Goal: Obtain resource: Obtain resource

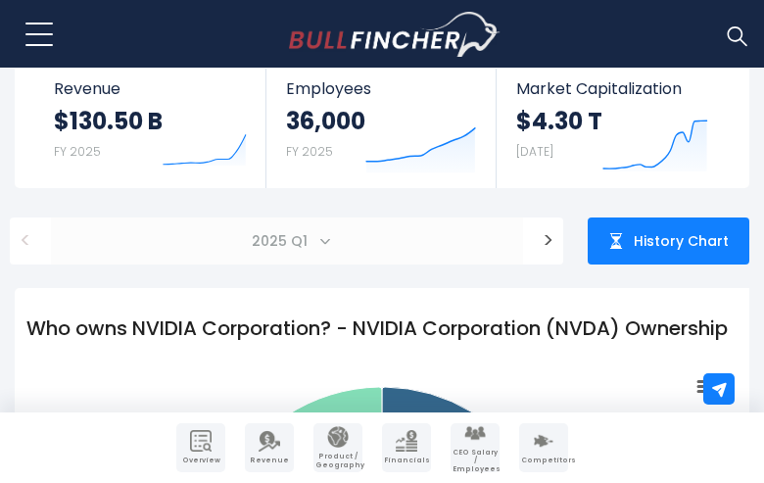
click at [286, 241] on span "2025 Q1" at bounding box center [281, 240] width 75 height 27
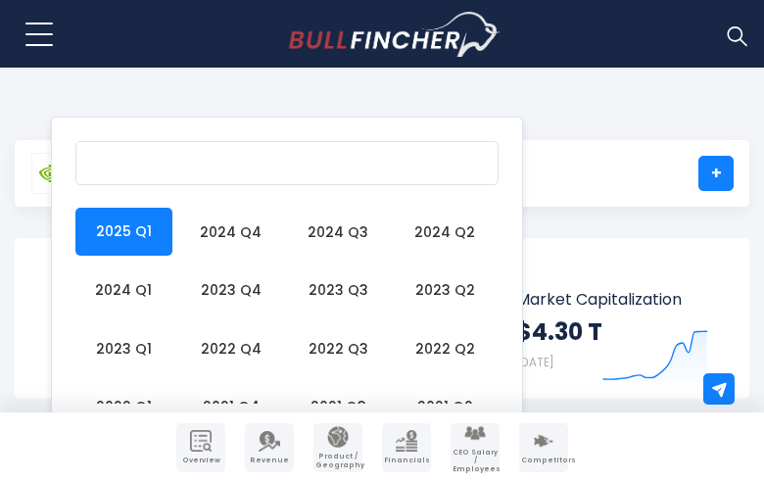
scroll to position [9, 0]
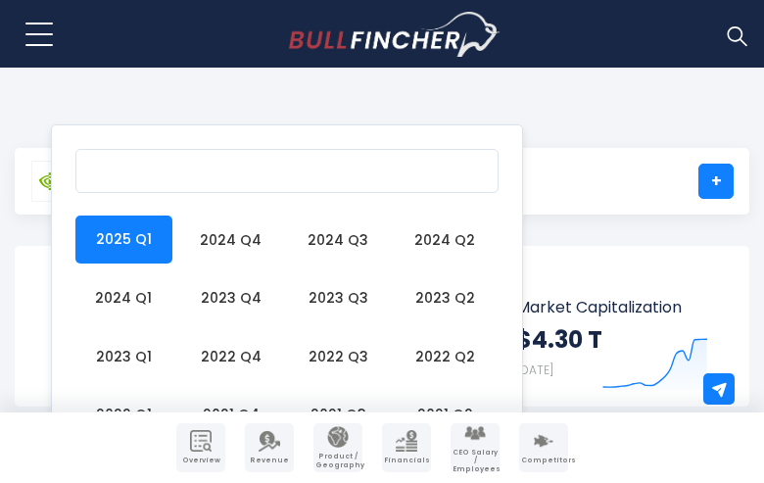
select select "*******"
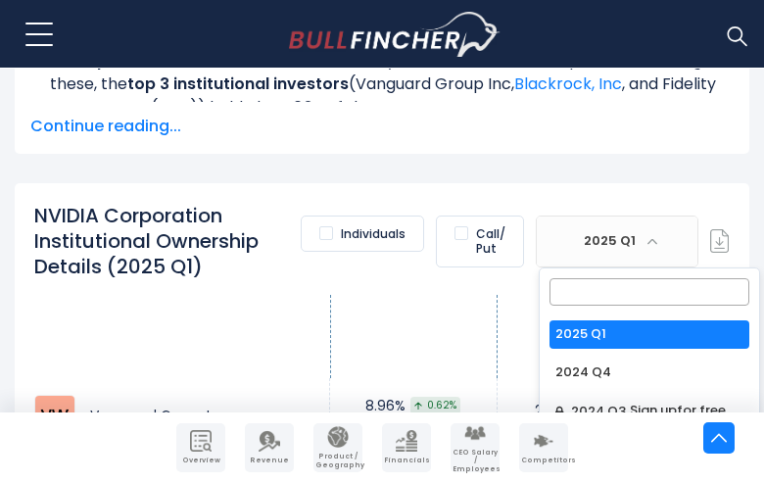
scroll to position [1811, 73]
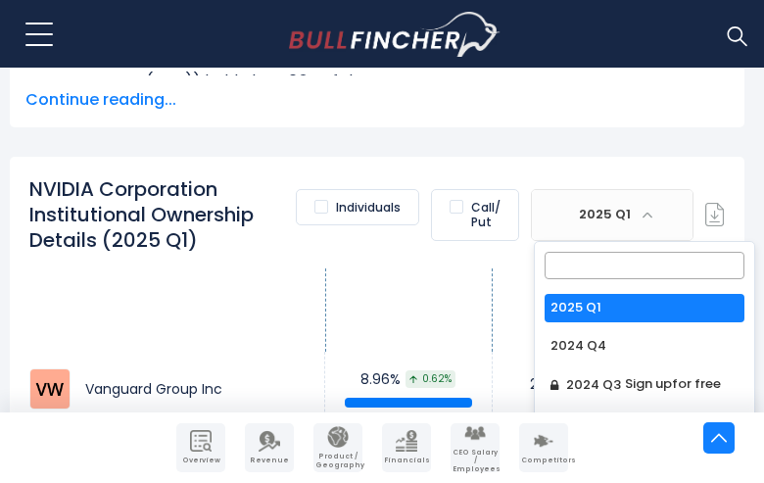
click at [650, 455] on span "Sign up" at bounding box center [645, 464] width 47 height 19
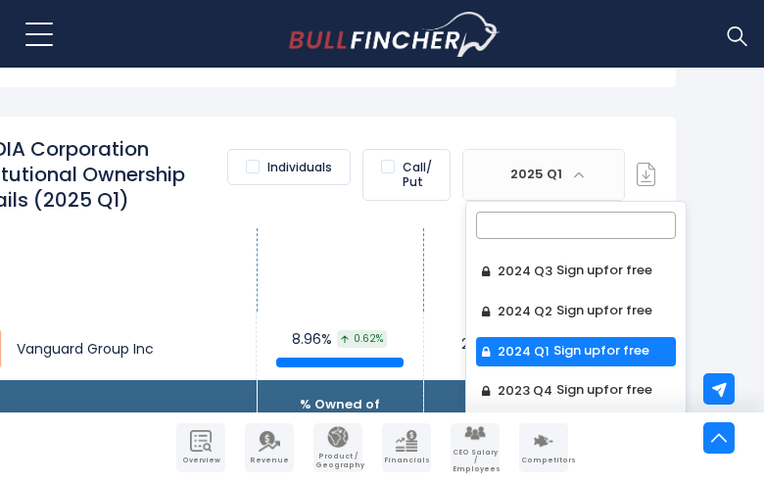
scroll to position [1922, 268]
